Goal: Navigation & Orientation: Find specific page/section

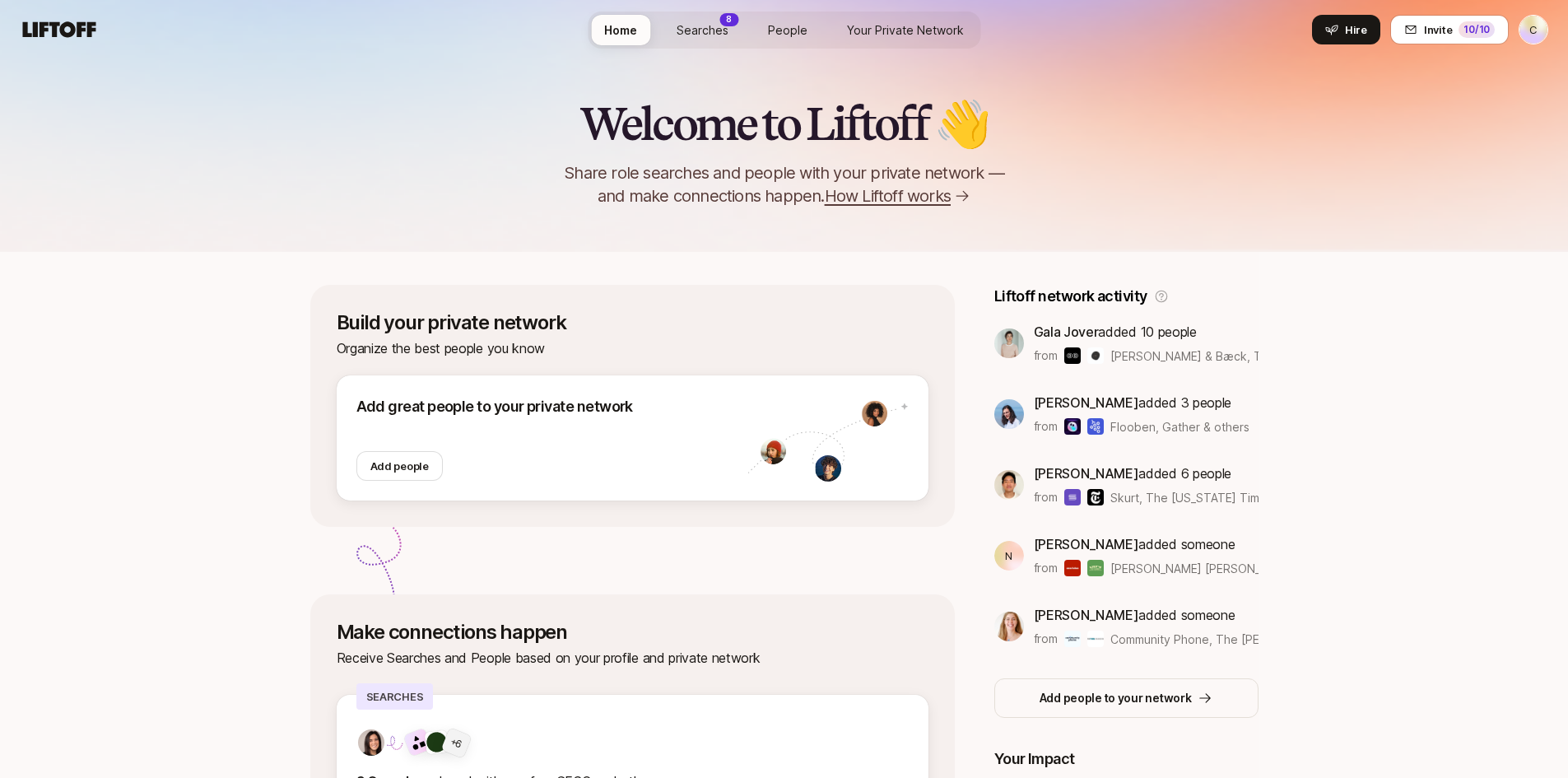
click at [676, 31] on link "Searches 8" at bounding box center [702, 29] width 78 height 30
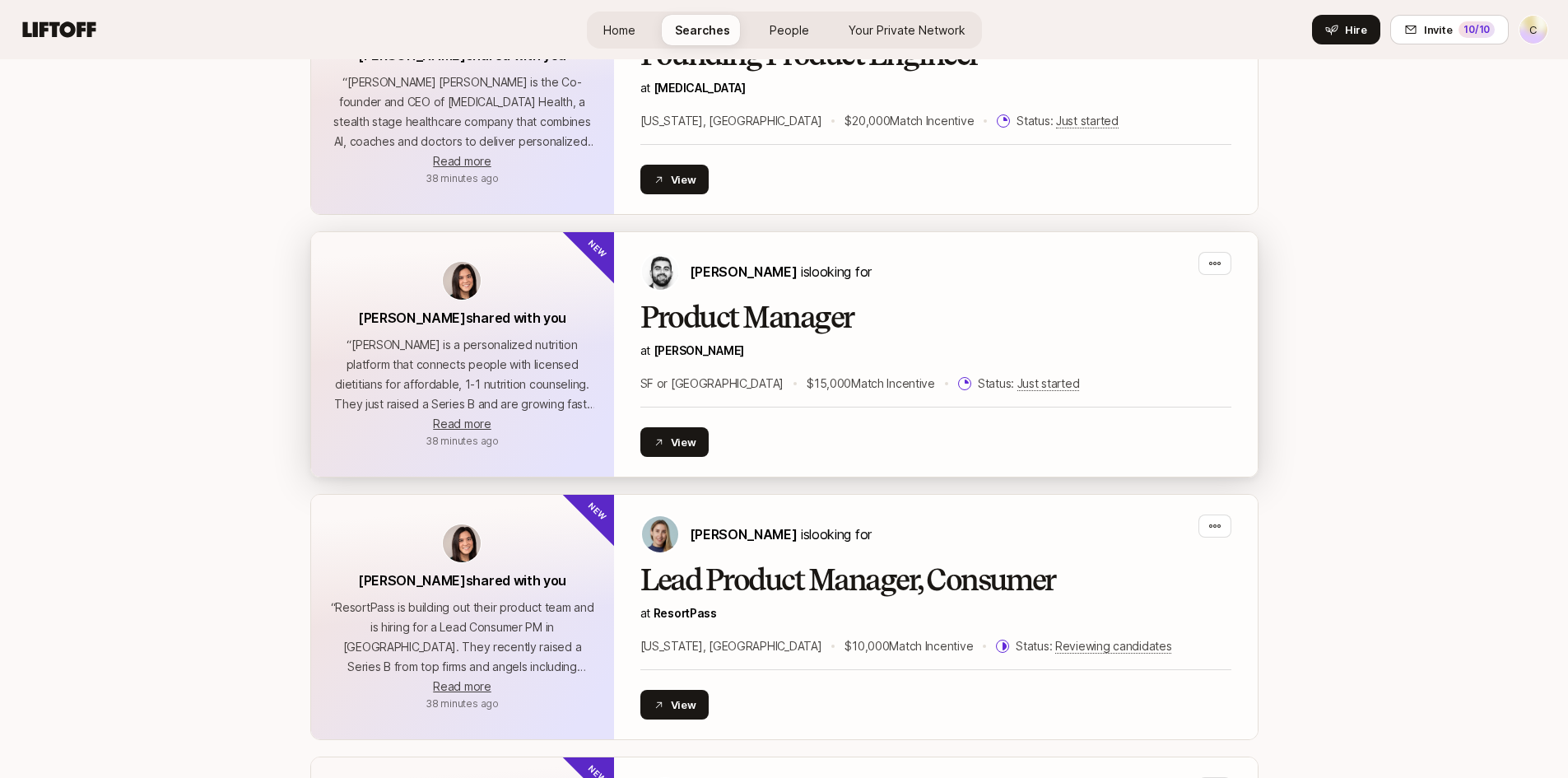
scroll to position [1564, 0]
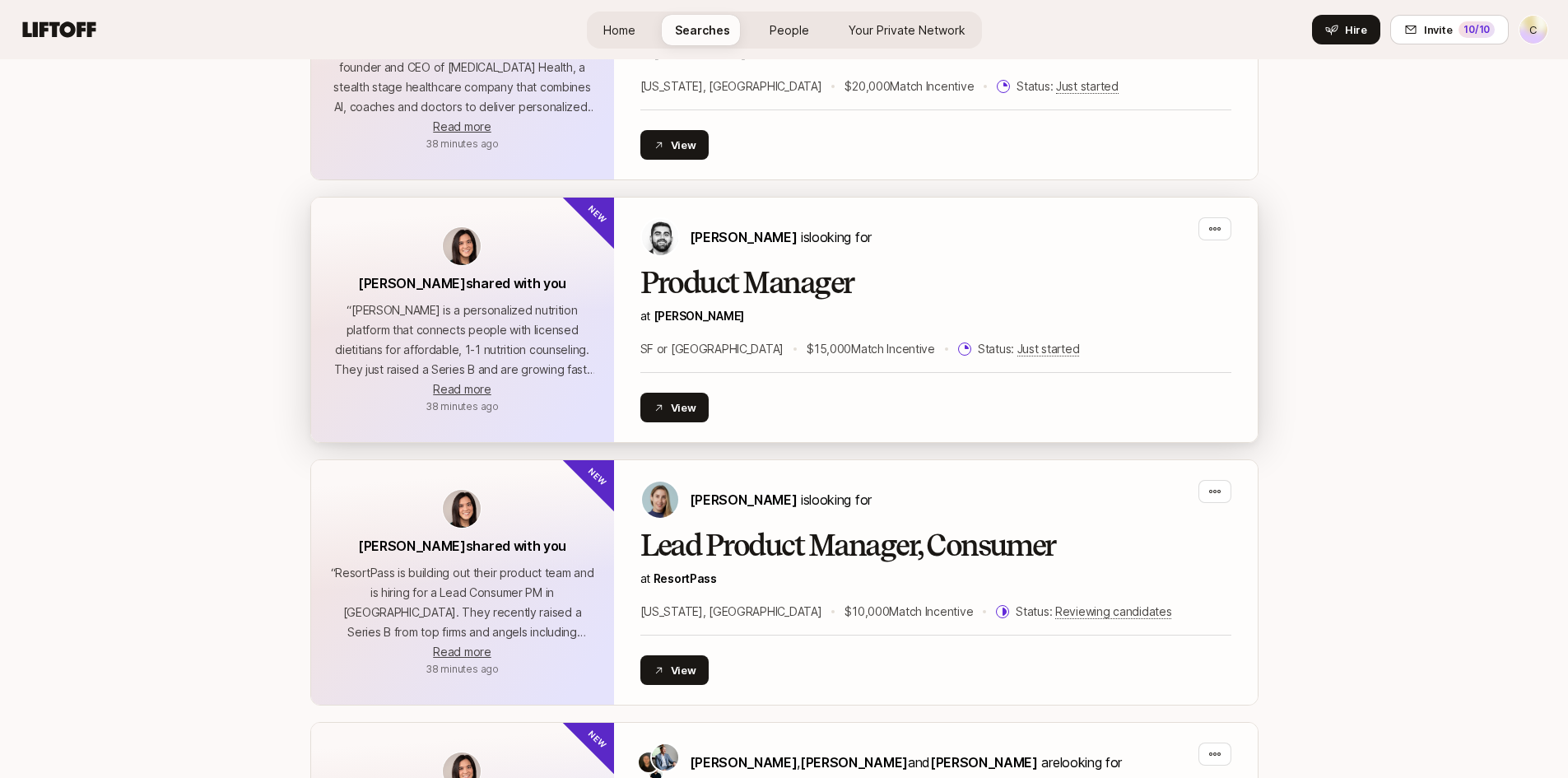
click at [799, 273] on h2 "Product Manager" at bounding box center [936, 283] width 591 height 33
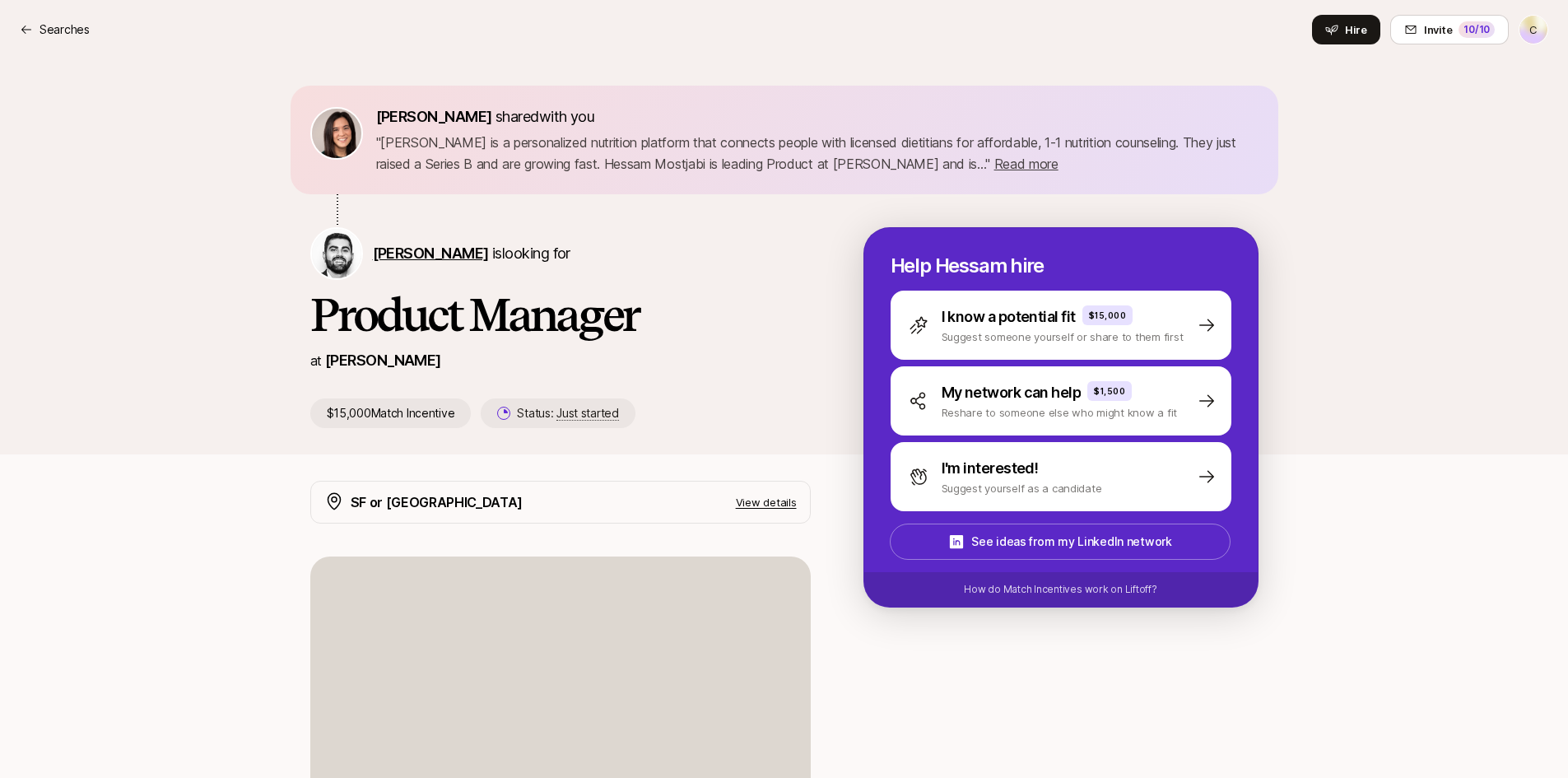
click at [426, 255] on span "[PERSON_NAME]" at bounding box center [430, 253] width 116 height 18
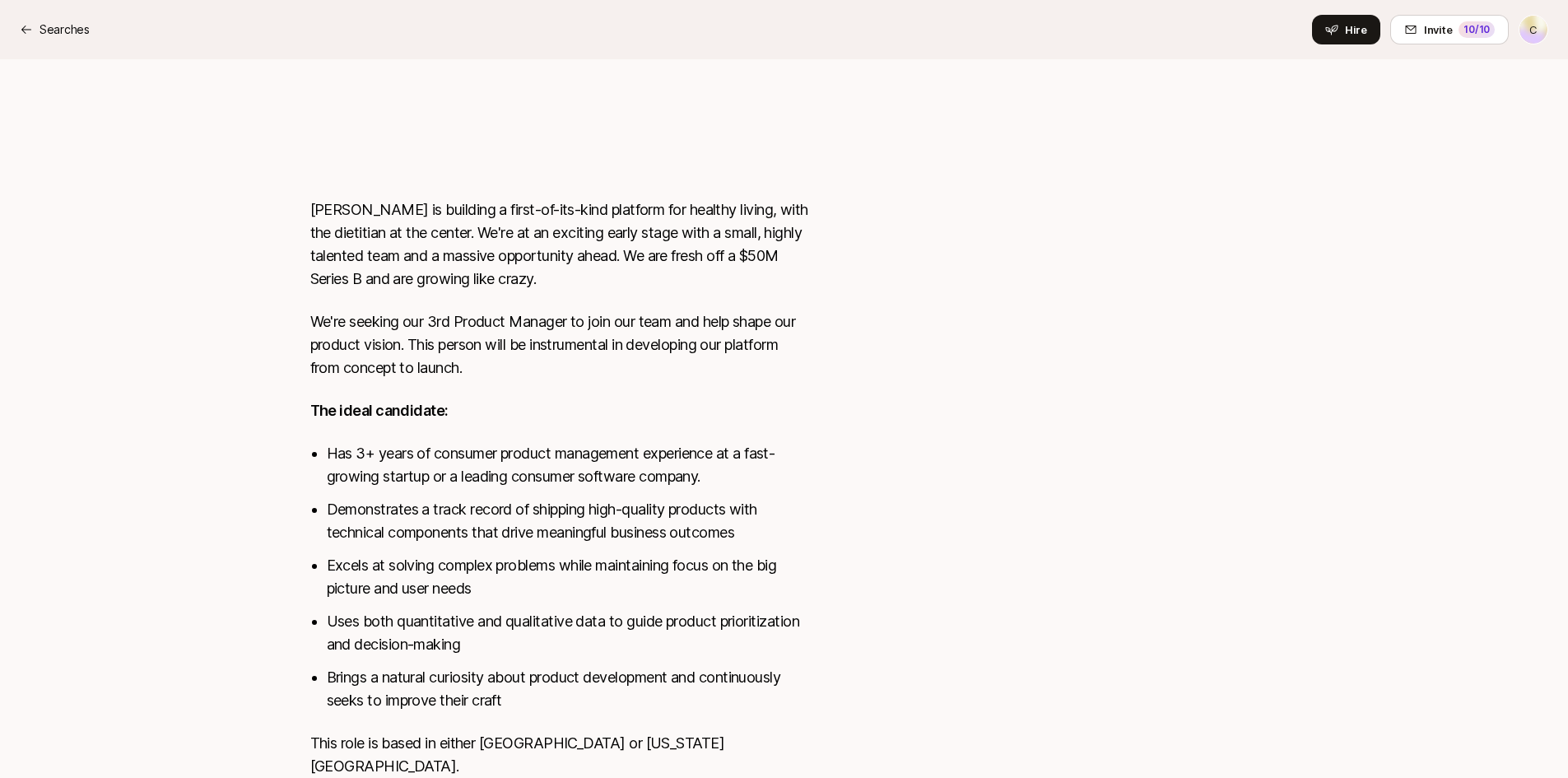
scroll to position [741, 0]
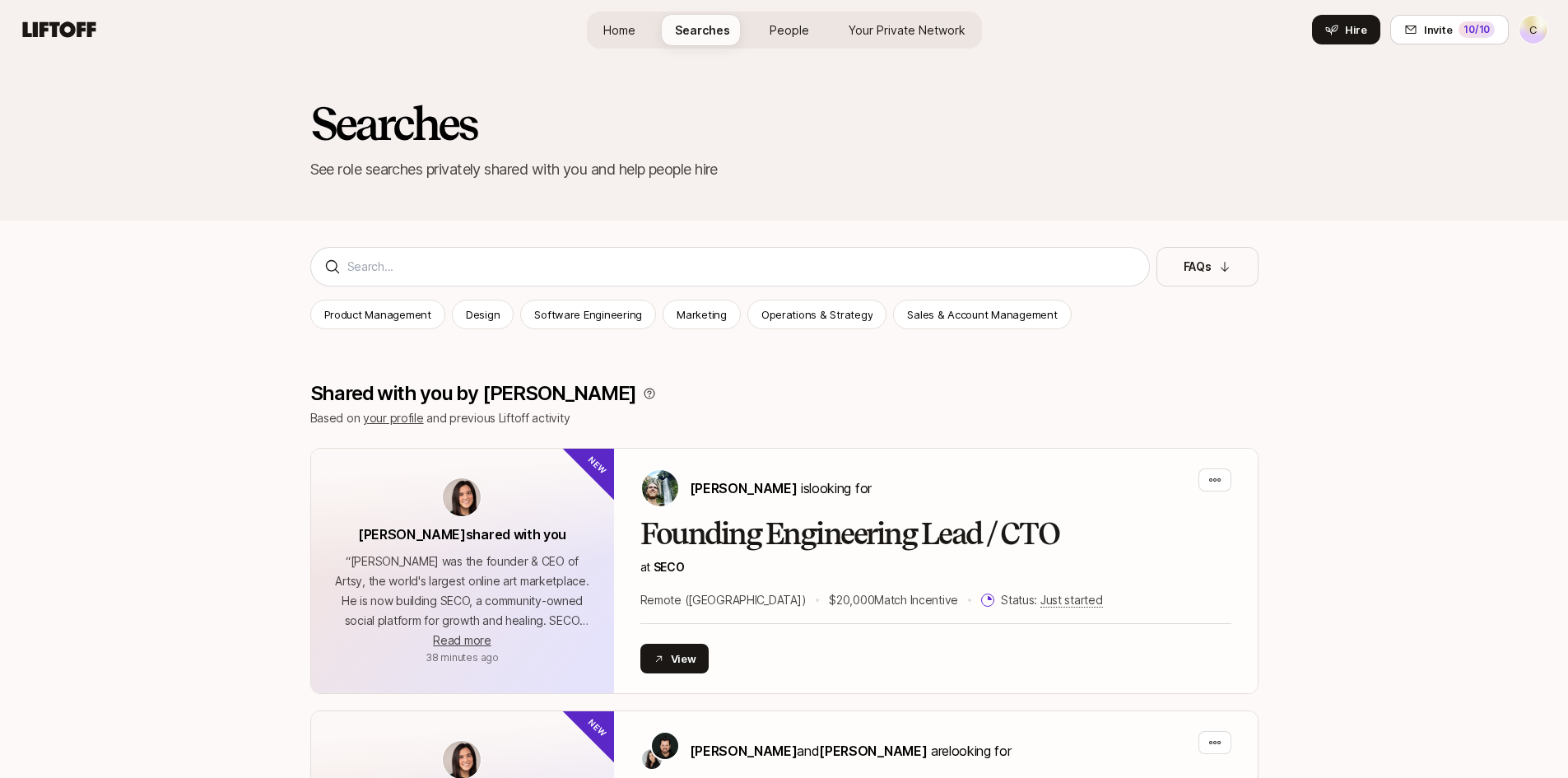
click at [786, 21] on span "People" at bounding box center [789, 30] width 40 height 18
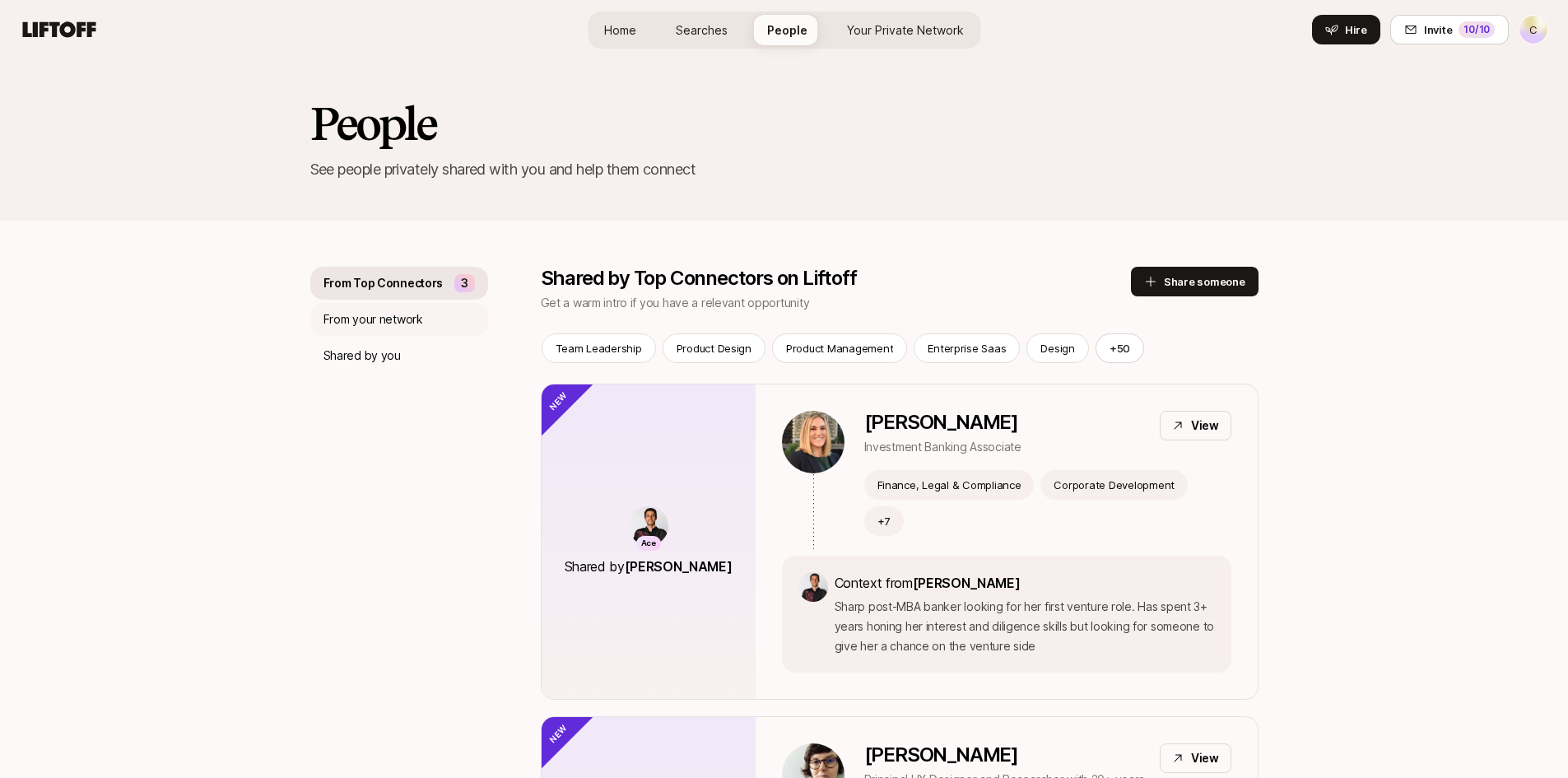
click at [374, 313] on p "From your network" at bounding box center [373, 319] width 99 height 19
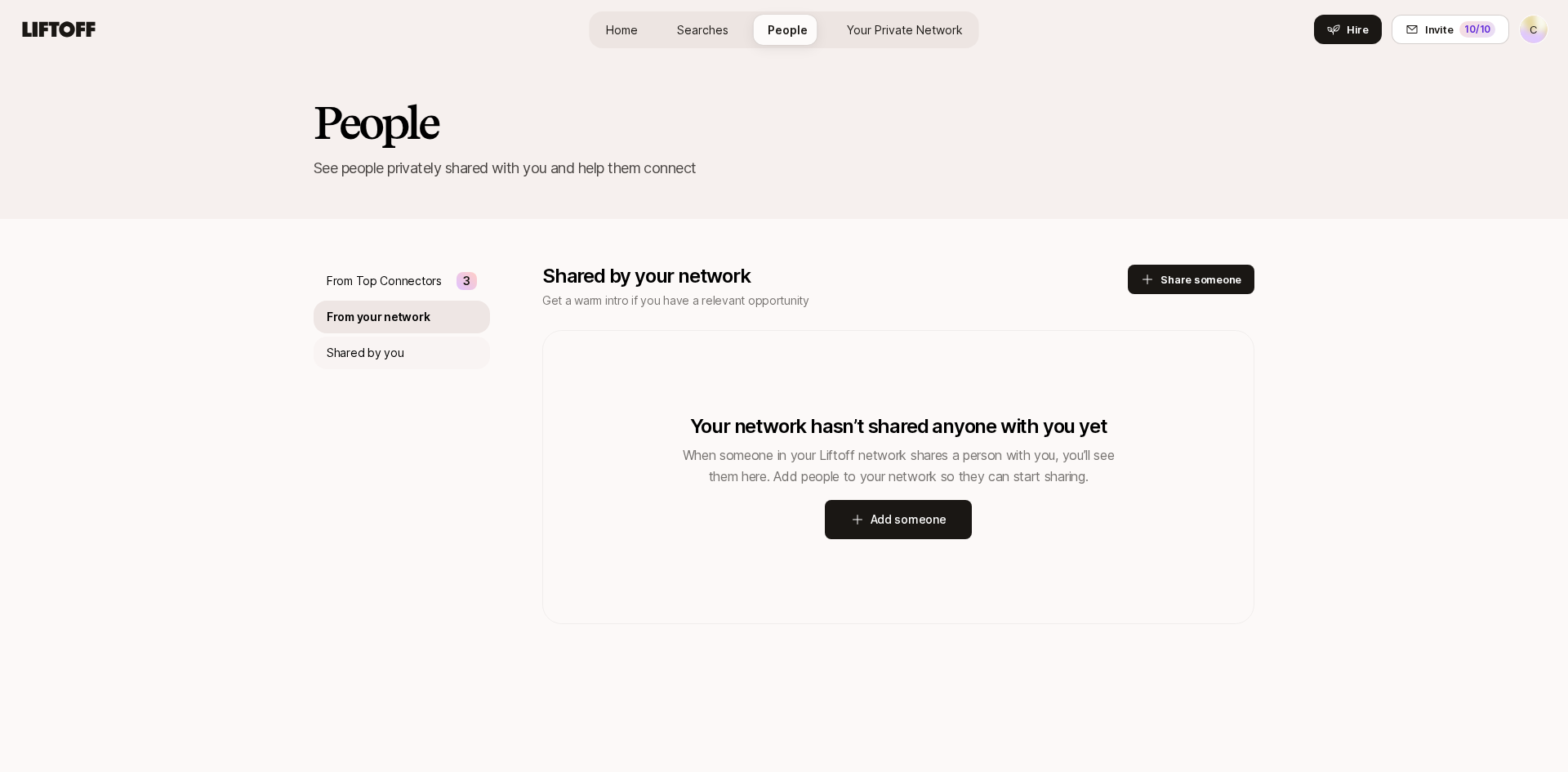
click at [374, 355] on p "Shared by you" at bounding box center [365, 352] width 76 height 19
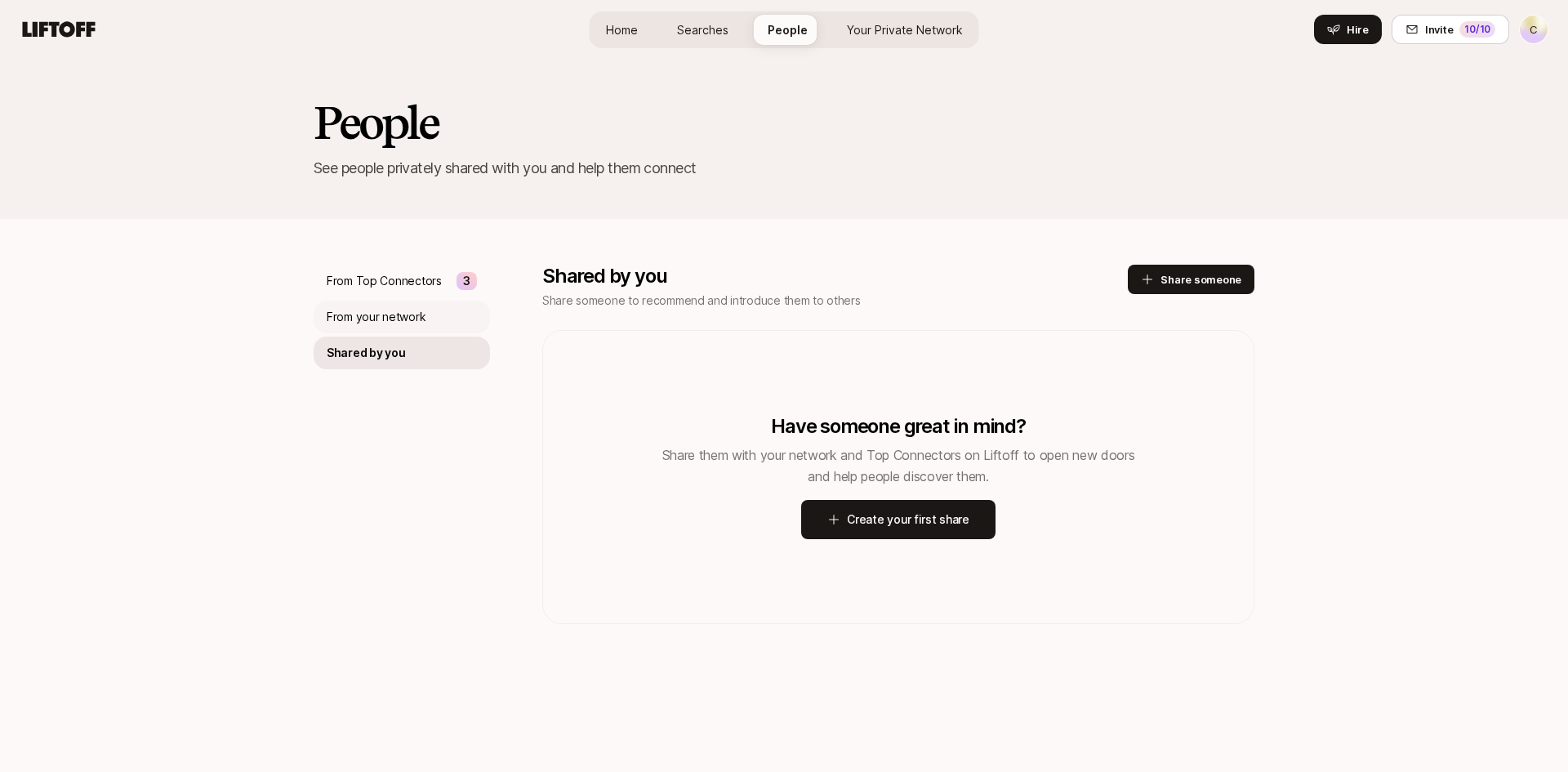
click at [389, 315] on p "From your network" at bounding box center [376, 316] width 99 height 19
